Goal: Transaction & Acquisition: Purchase product/service

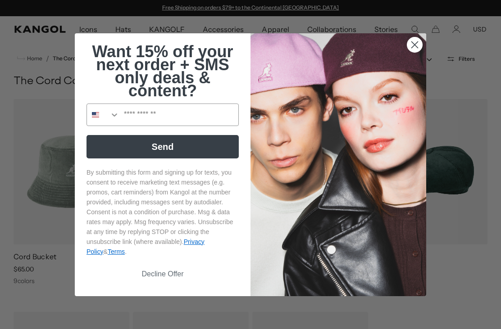
click at [204, 112] on input "Phone Number" at bounding box center [178, 115] width 119 height 22
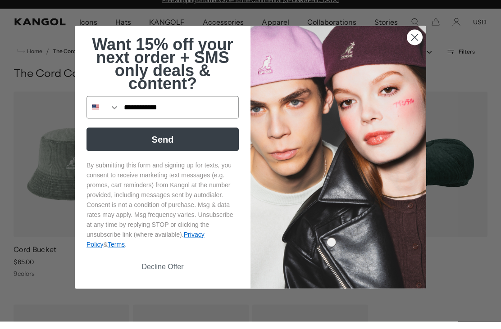
type input "**********"
click at [192, 154] on button "Send" at bounding box center [162, 146] width 152 height 23
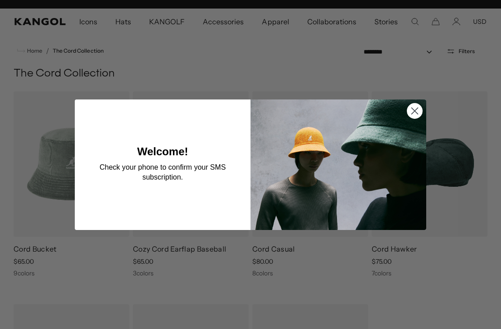
scroll to position [0, 186]
click at [413, 118] on circle "Close dialog" at bounding box center [414, 110] width 15 height 15
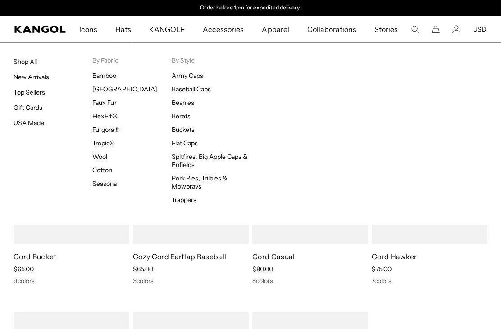
click at [26, 59] on link "Shop All" at bounding box center [25, 62] width 23 height 8
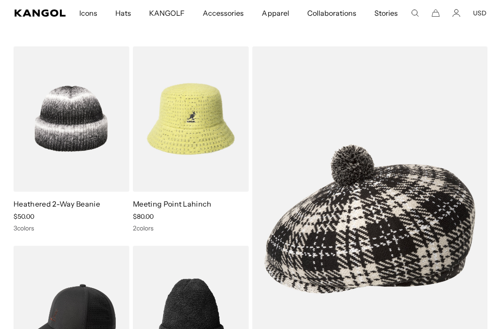
scroll to position [0, 186]
click at [0, 0] on img at bounding box center [0, 0] width 0 height 0
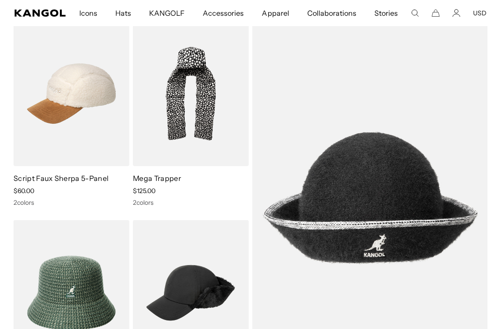
scroll to position [0, 0]
click at [0, 0] on img at bounding box center [0, 0] width 0 height 0
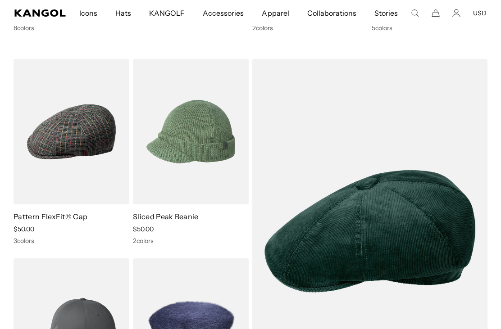
scroll to position [5801, 0]
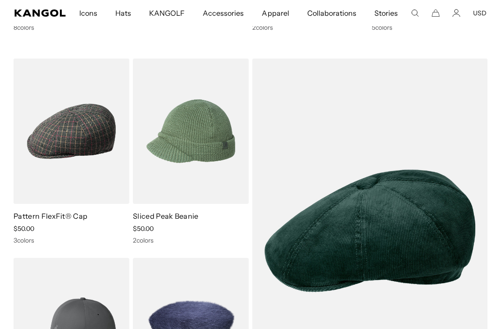
click at [0, 0] on img at bounding box center [0, 0] width 0 height 0
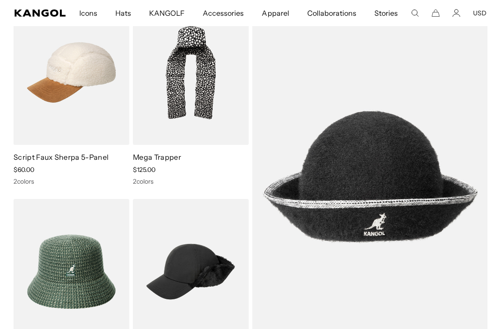
scroll to position [0, 0]
click at [435, 12] on icon "Cart" at bounding box center [436, 13] width 8 height 7
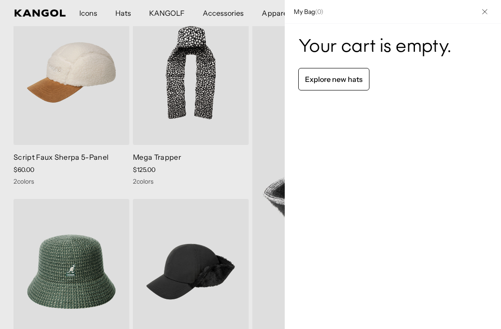
click at [487, 17] on button "Close" at bounding box center [484, 11] width 23 height 23
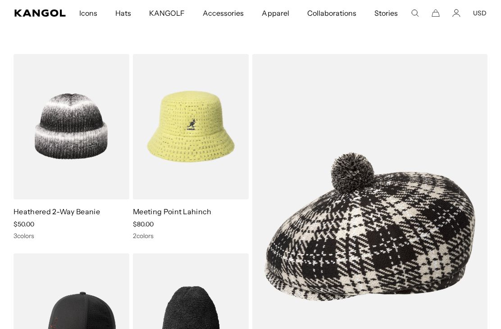
scroll to position [3328, 0]
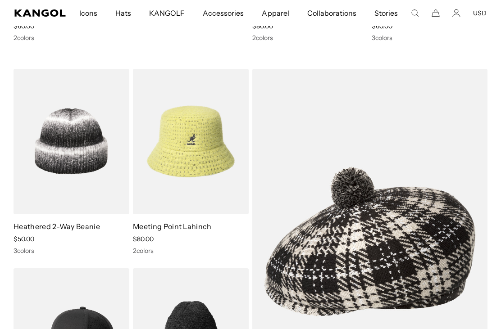
click at [0, 0] on img at bounding box center [0, 0] width 0 height 0
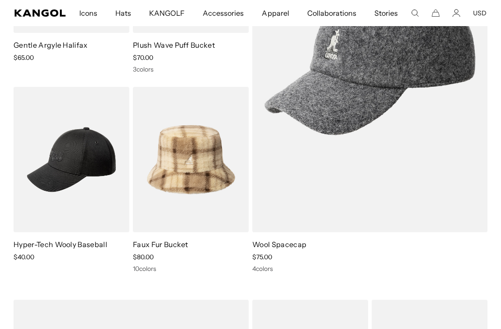
scroll to position [0, 186]
click at [435, 12] on icon "Cart" at bounding box center [436, 13] width 8 height 8
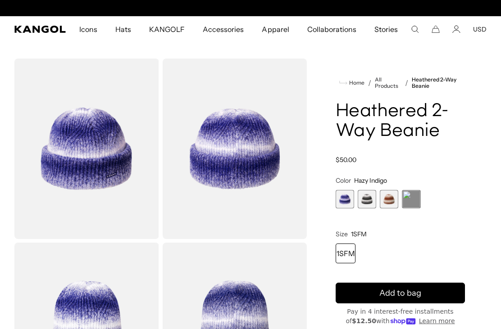
click at [367, 200] on span "2 of 4" at bounding box center [367, 199] width 18 height 18
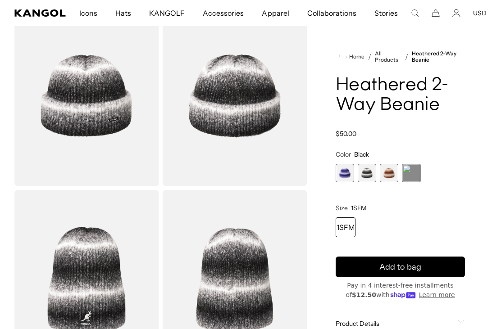
scroll to position [0, 186]
click at [404, 262] on icon "submit" at bounding box center [400, 267] width 14 height 14
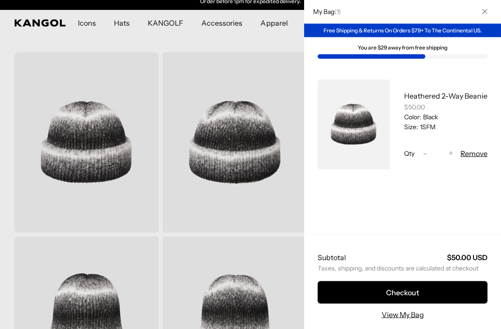
scroll to position [0, 0]
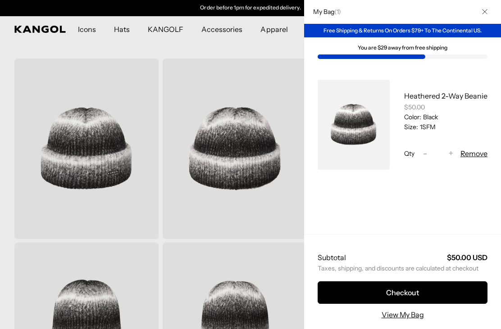
click at [484, 10] on icon "Close" at bounding box center [484, 11] width 5 height 5
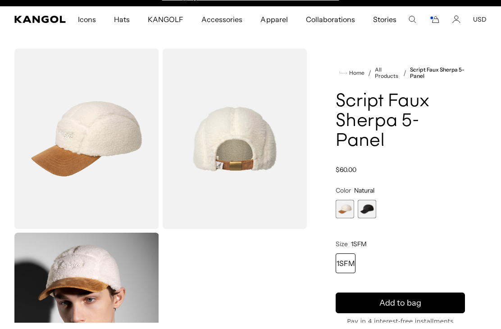
scroll to position [10, 0]
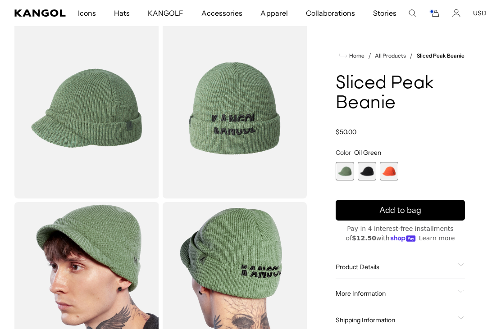
scroll to position [0, 186]
click at [370, 166] on span "2 of 3" at bounding box center [367, 171] width 18 height 18
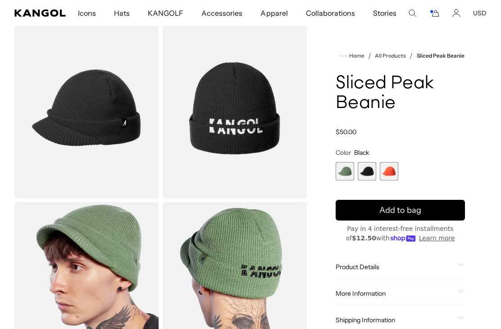
click at [404, 207] on icon "submit" at bounding box center [400, 210] width 18 height 18
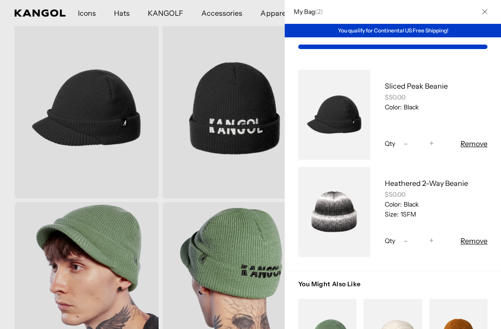
scroll to position [0, 186]
click at [482, 10] on button "Close" at bounding box center [484, 11] width 23 height 23
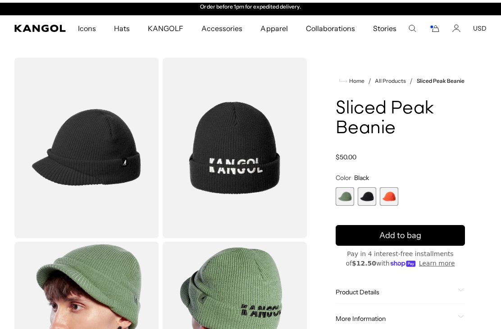
scroll to position [0, 0]
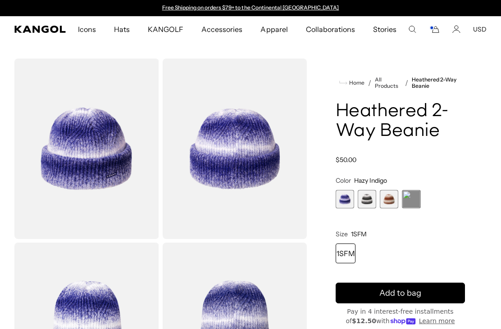
click at [373, 199] on span "2 of 4" at bounding box center [367, 199] width 18 height 18
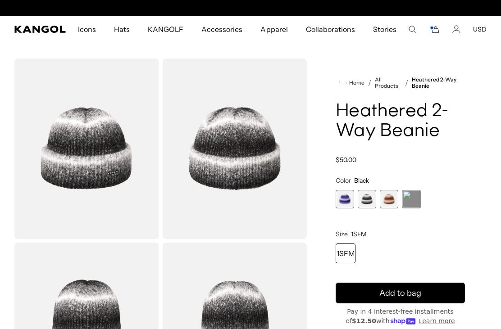
scroll to position [0, 186]
click at [391, 194] on span "3 of 4" at bounding box center [389, 199] width 18 height 18
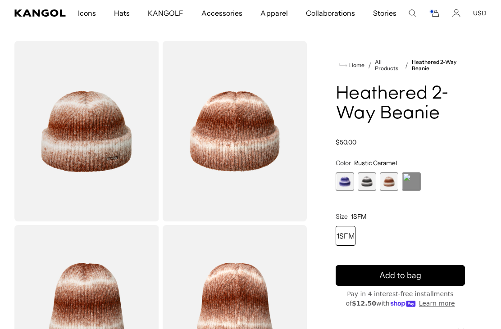
click at [369, 177] on span "2 of 4" at bounding box center [367, 182] width 18 height 18
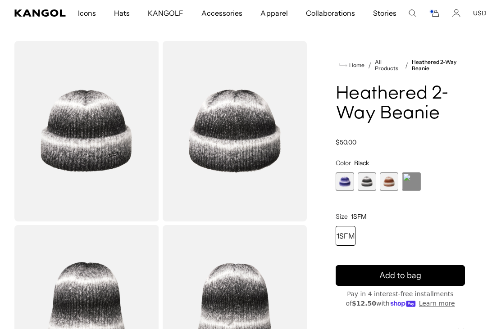
click at [411, 274] on span "Add to bag" at bounding box center [400, 276] width 42 height 12
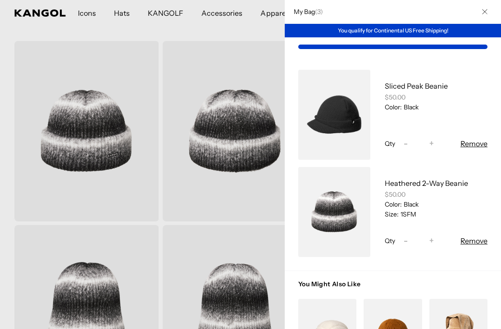
click at [406, 239] on span "-" at bounding box center [406, 241] width 4 height 12
type input "*"
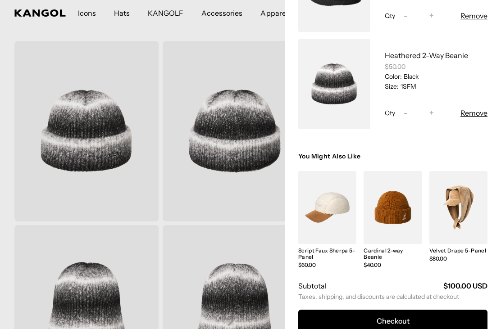
click at [228, 207] on div at bounding box center [250, 164] width 501 height 329
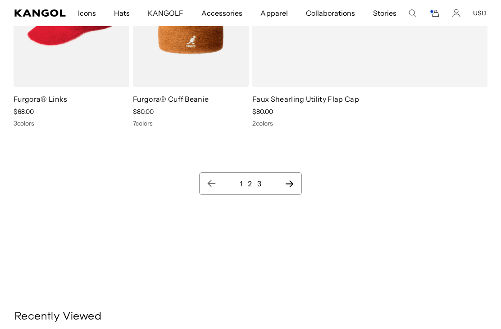
scroll to position [0, 186]
click at [291, 183] on icon "Next page" at bounding box center [289, 183] width 9 height 9
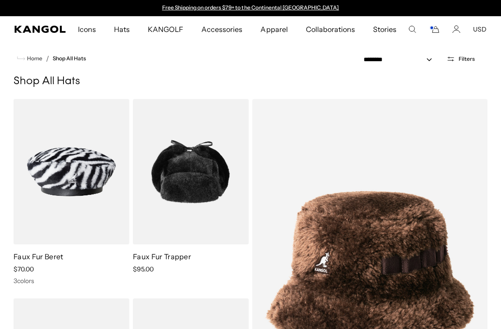
click at [0, 0] on img at bounding box center [0, 0] width 0 height 0
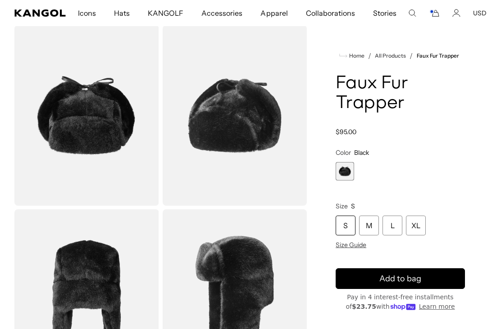
scroll to position [0, 186]
click at [371, 223] on div "M" at bounding box center [369, 226] width 20 height 20
click at [409, 273] on span "Add to bag" at bounding box center [400, 279] width 42 height 12
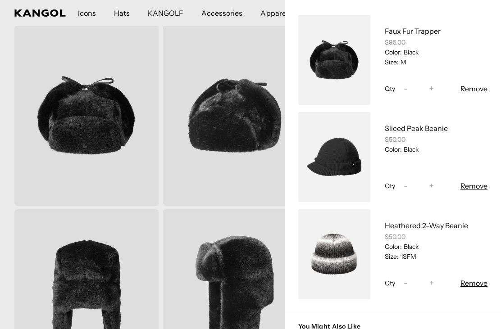
scroll to position [0, 186]
click at [469, 281] on button "Remove" at bounding box center [473, 283] width 27 height 11
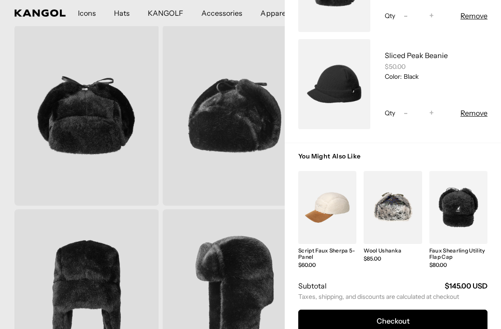
scroll to position [34, 0]
